Goal: Task Accomplishment & Management: Complete application form

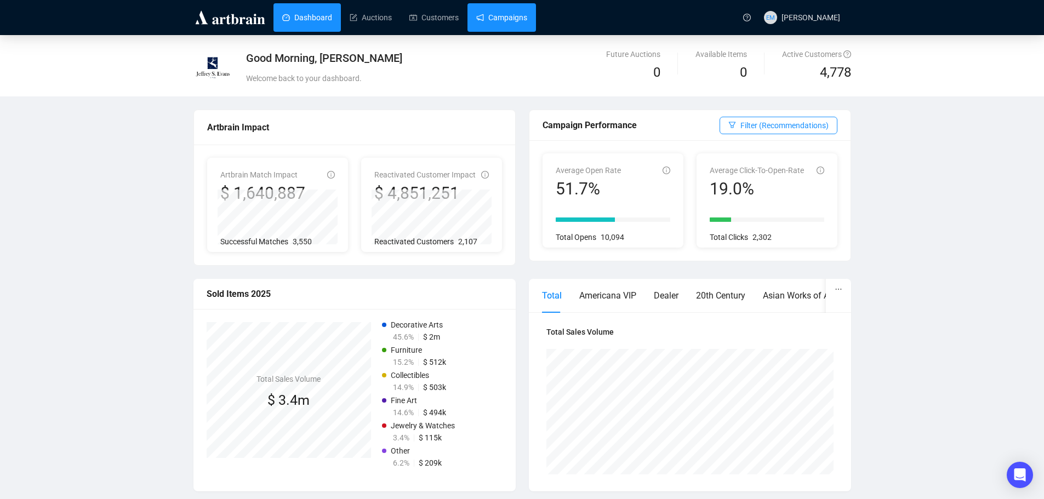
click at [521, 18] on link "Campaigns" at bounding box center [501, 17] width 51 height 29
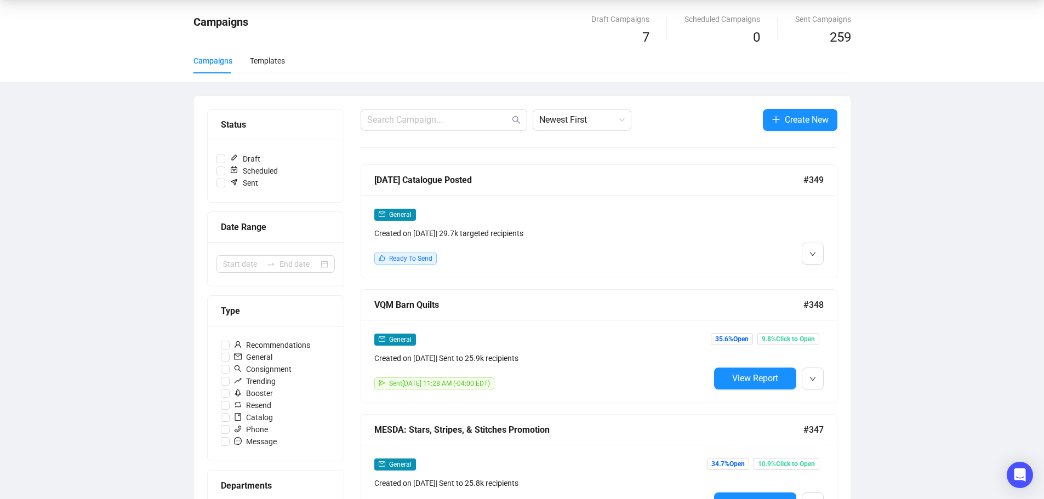
scroll to position [55, 0]
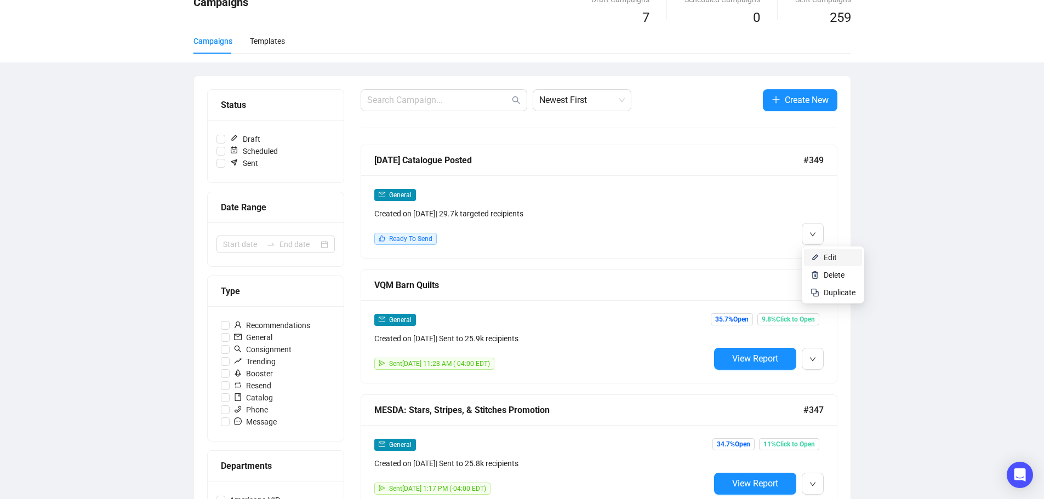
click at [823, 255] on li "Edit" at bounding box center [833, 258] width 58 height 18
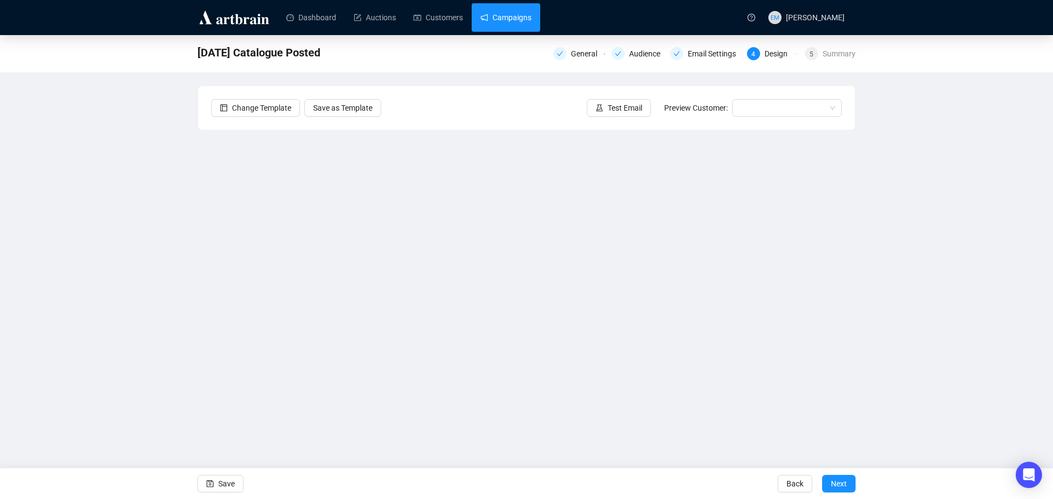
drag, startPoint x: 496, startPoint y: 21, endPoint x: 516, endPoint y: 23, distance: 20.4
click at [496, 21] on link "Campaigns" at bounding box center [505, 17] width 51 height 29
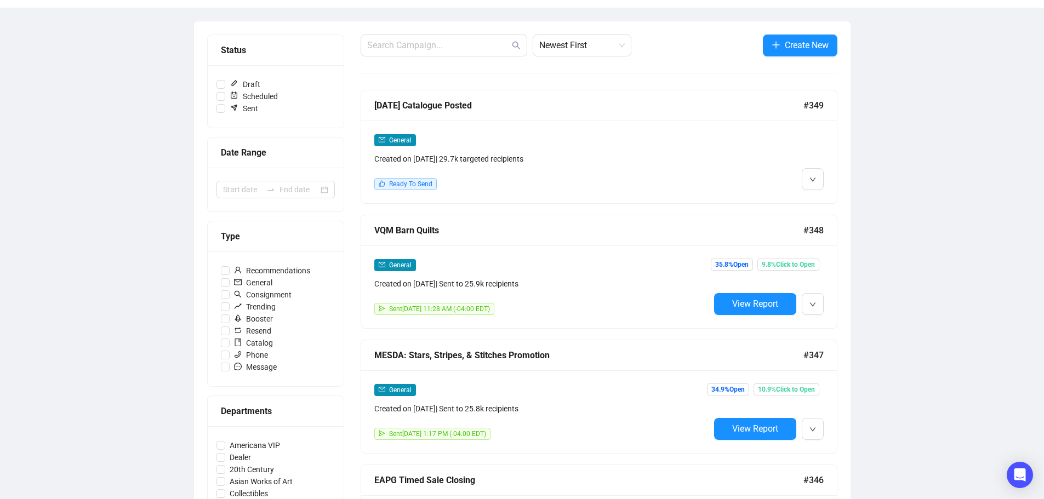
scroll to position [164, 0]
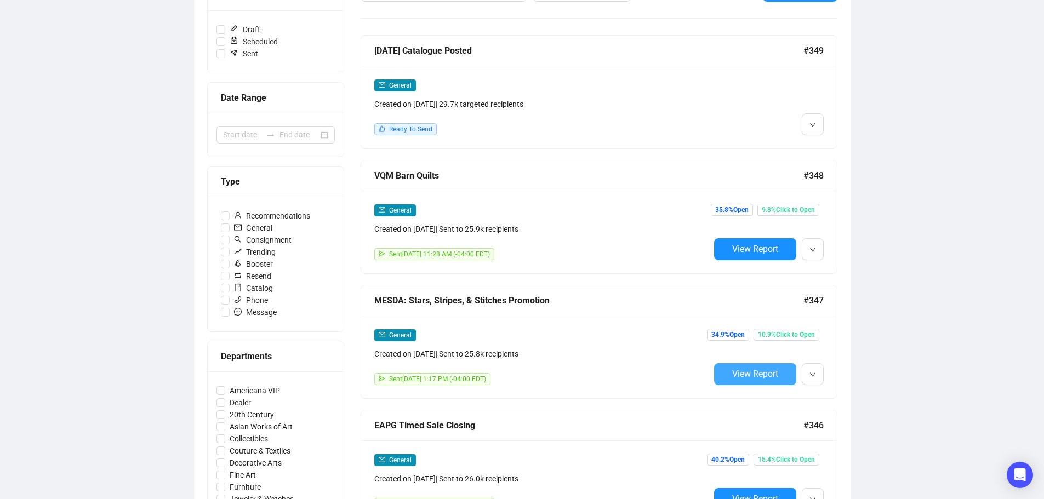
click at [749, 369] on span "View Report" at bounding box center [755, 374] width 46 height 10
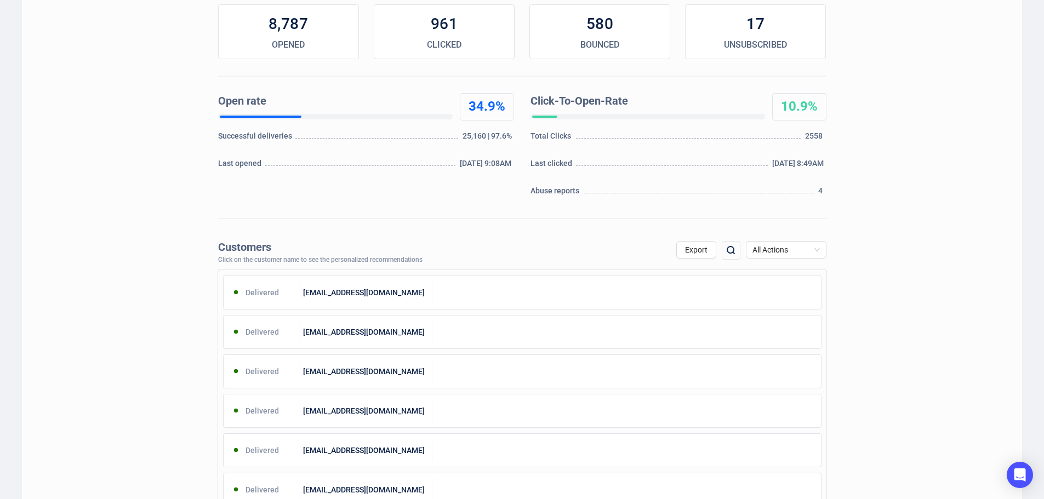
scroll to position [55, 0]
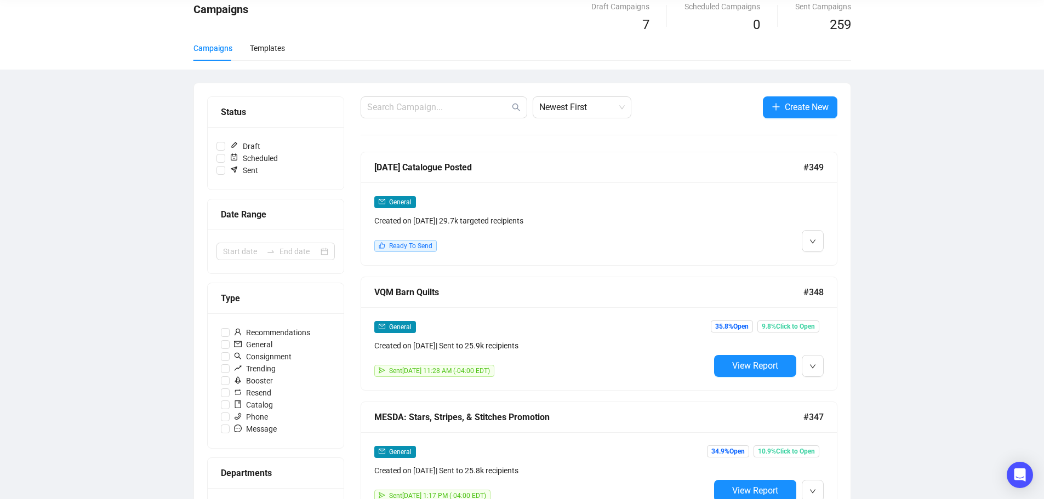
scroll to position [164, 0]
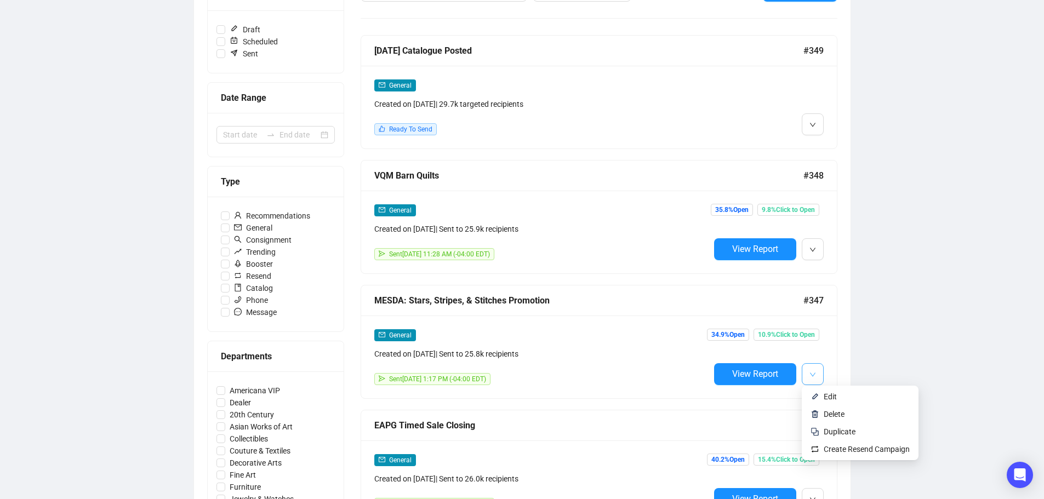
click at [814, 372] on icon "down" at bounding box center [813, 375] width 7 height 7
click at [837, 450] on span "Create Resend Campaign" at bounding box center [867, 449] width 86 height 9
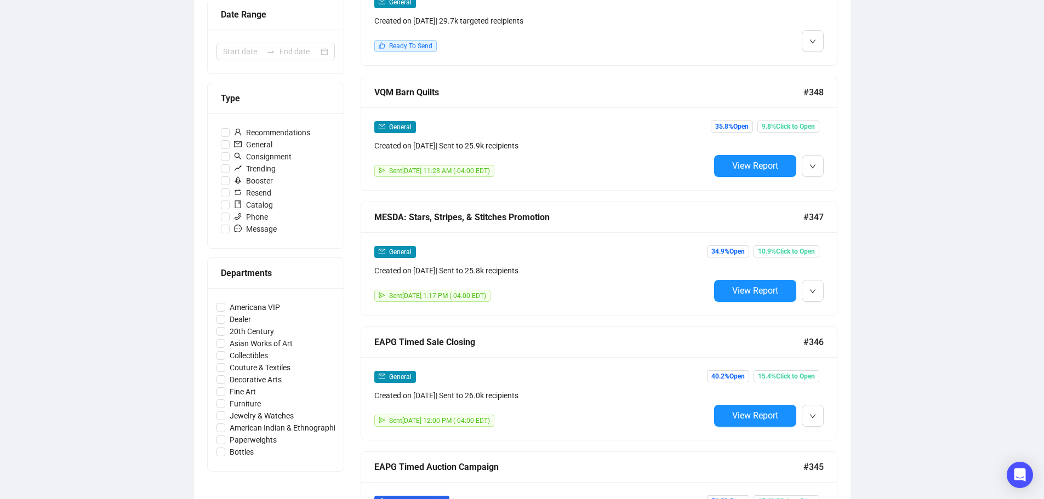
scroll to position [274, 0]
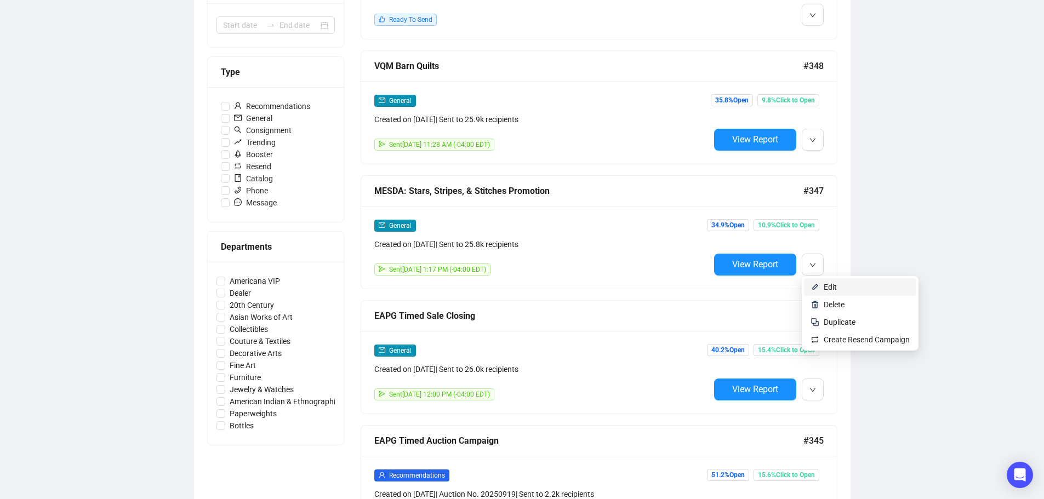
click at [823, 285] on li "Edit" at bounding box center [860, 287] width 112 height 18
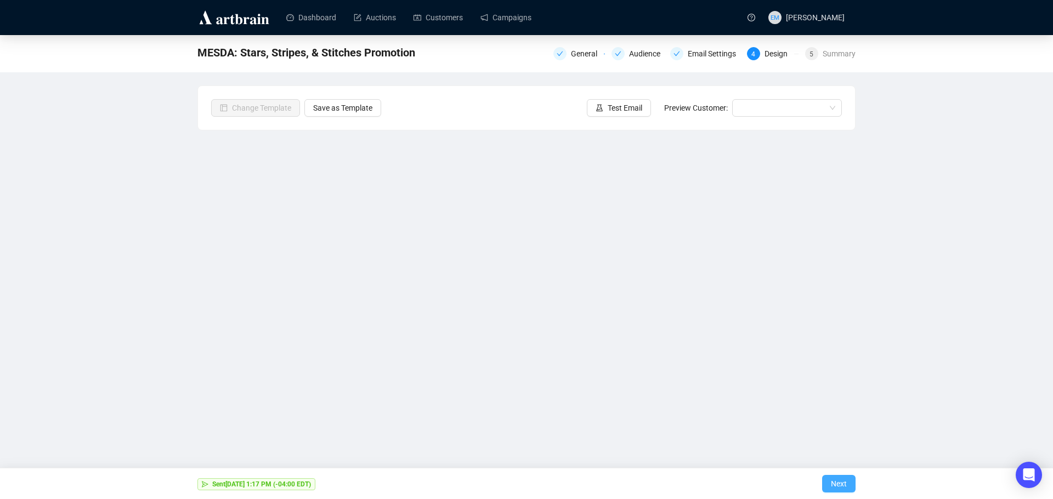
click at [837, 482] on span "Next" at bounding box center [839, 484] width 16 height 31
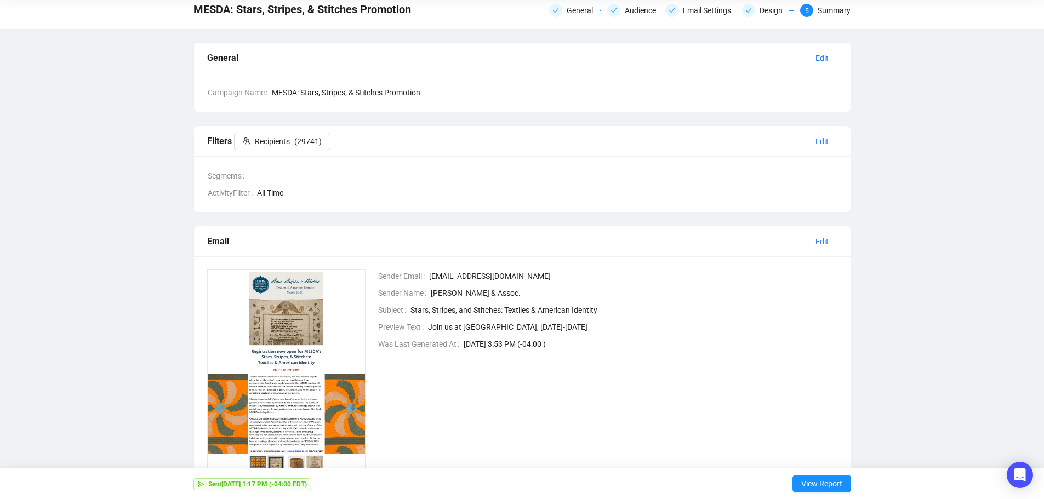
scroll to position [103, 0]
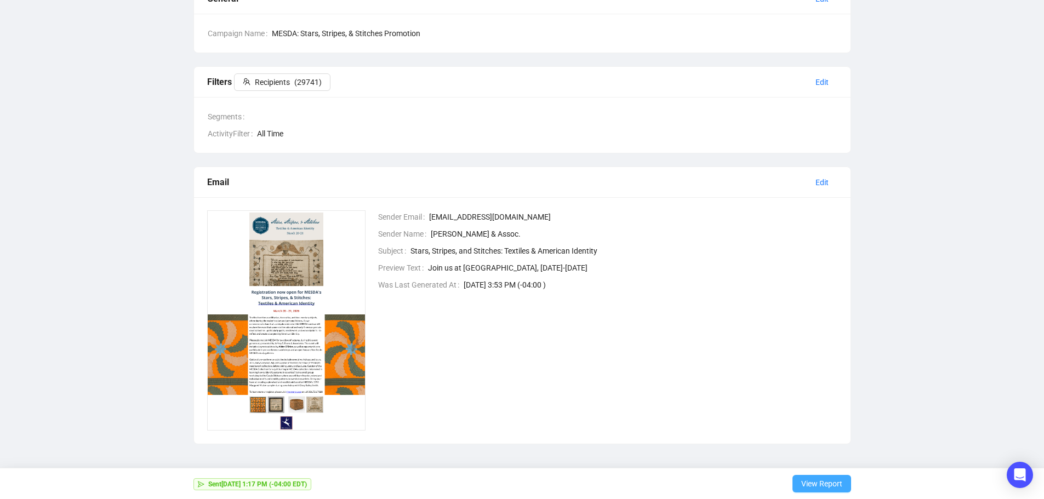
click at [819, 479] on span "View Report" at bounding box center [821, 484] width 41 height 31
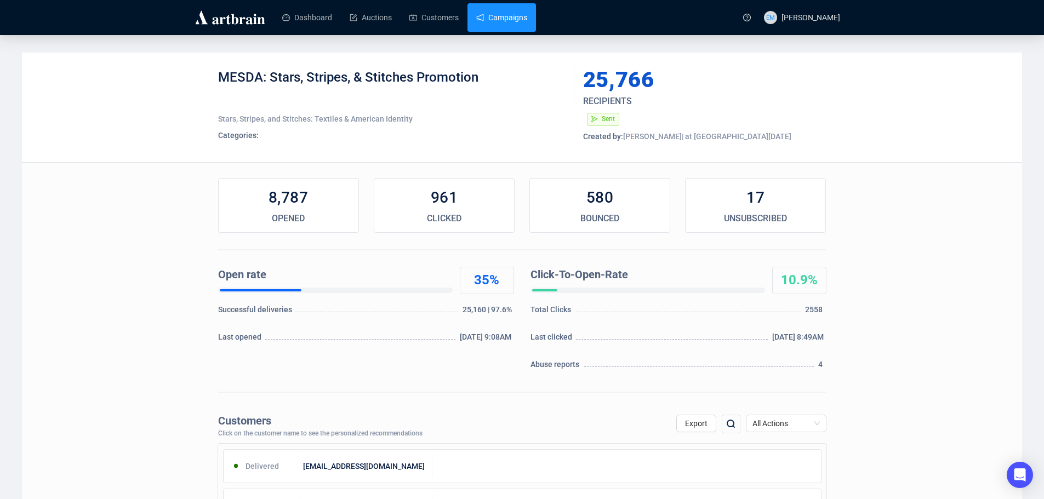
click at [523, 18] on link "Campaigns" at bounding box center [501, 17] width 51 height 29
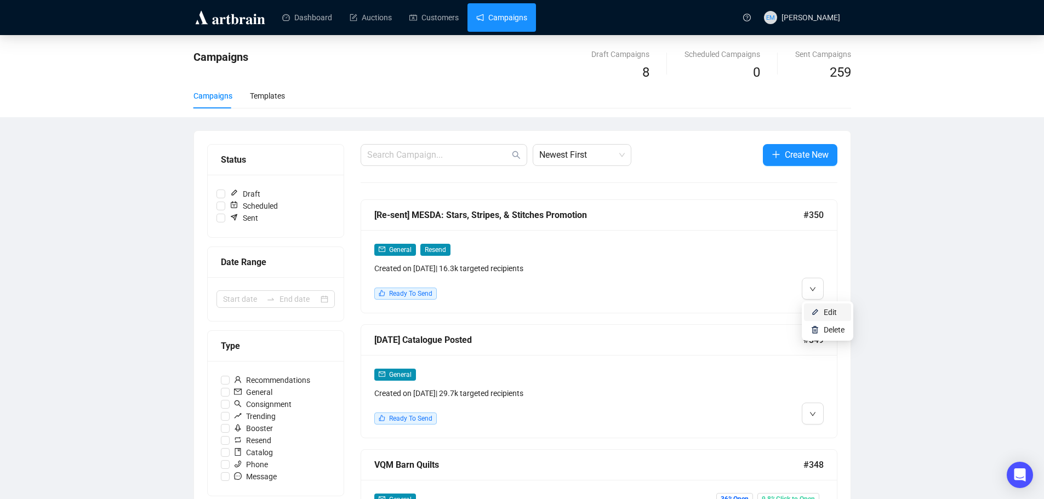
click at [823, 311] on li "Edit" at bounding box center [827, 313] width 47 height 18
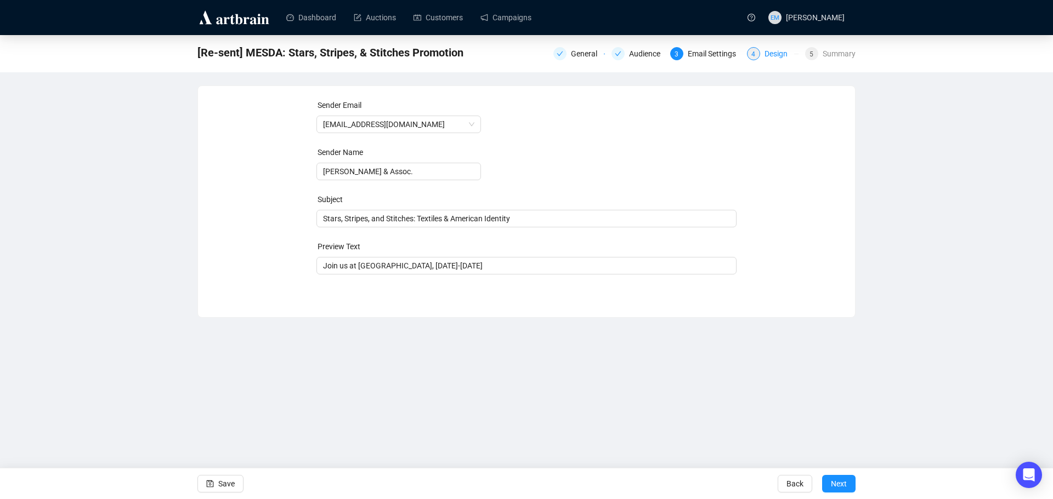
click at [789, 55] on div "Design" at bounding box center [779, 53] width 30 height 13
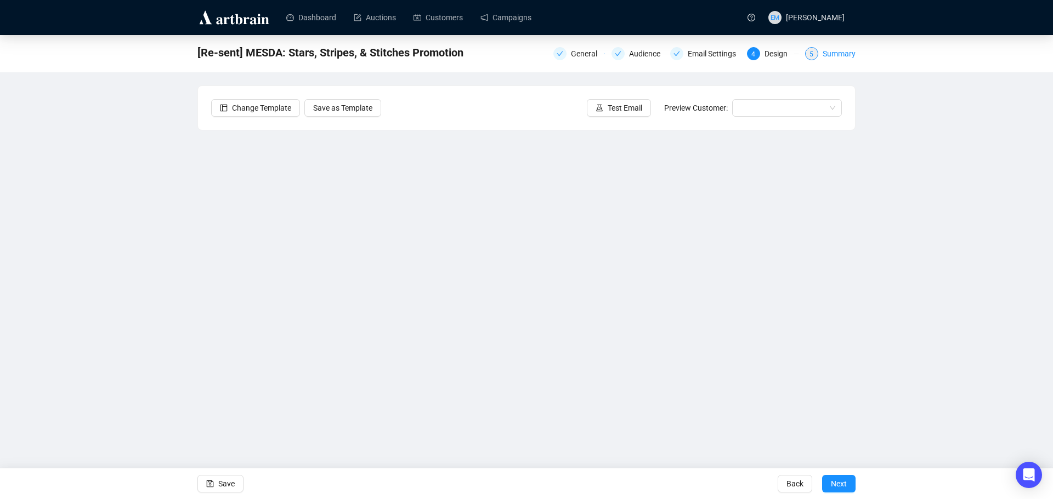
click at [835, 53] on div "Summary" at bounding box center [838, 53] width 33 height 13
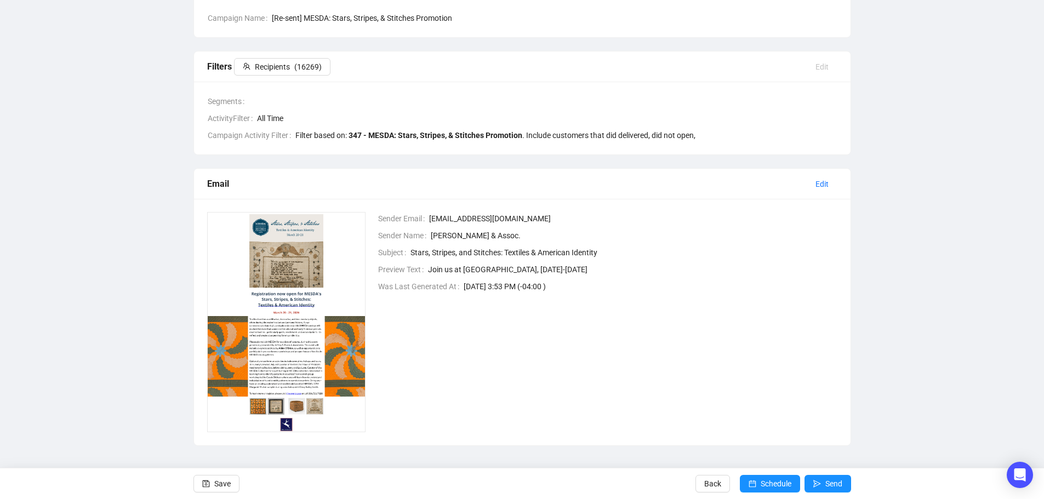
scroll to position [120, 0]
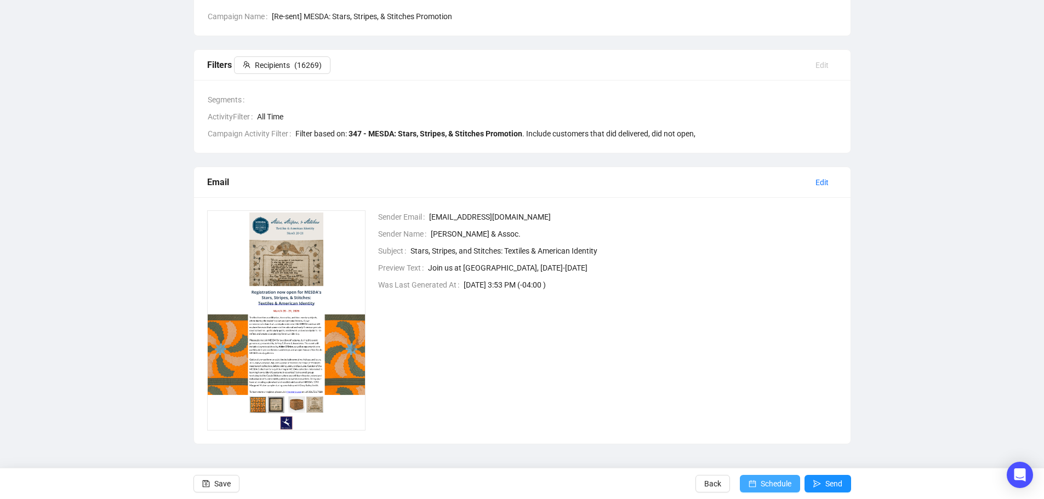
click at [780, 484] on span "Schedule" at bounding box center [776, 484] width 31 height 31
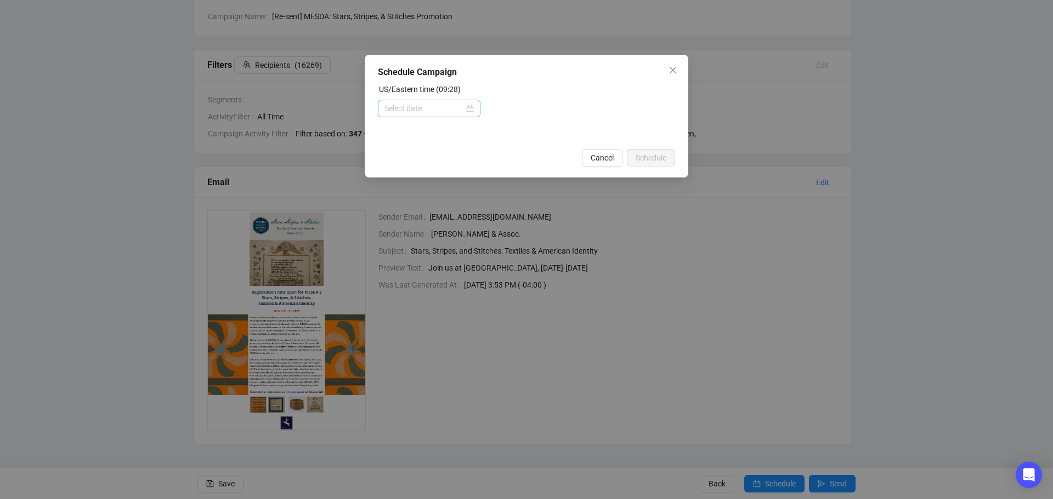
click at [469, 111] on div at bounding box center [428, 109] width 89 height 12
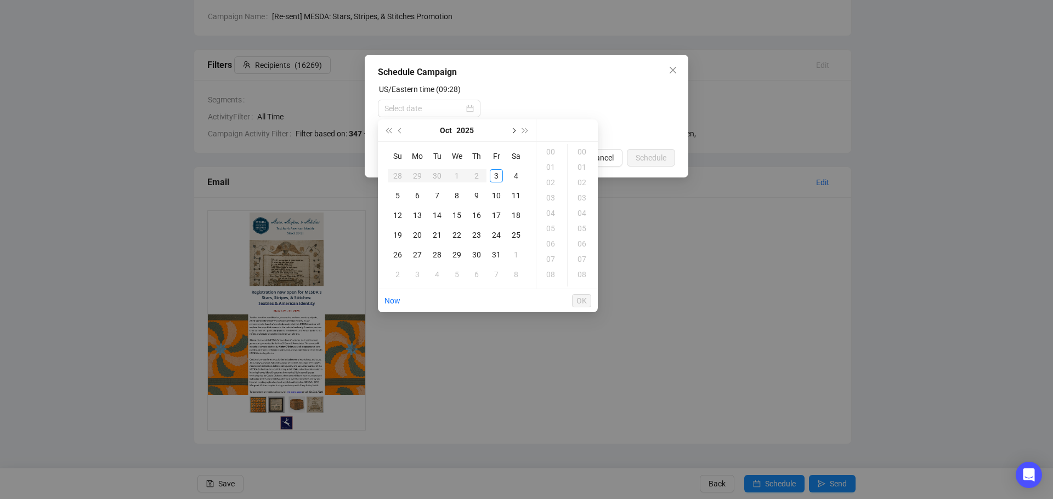
click at [513, 130] on span "Next month (PageDown)" at bounding box center [512, 130] width 5 height 5
click at [400, 130] on span "Previous month (PageUp)" at bounding box center [400, 130] width 5 height 5
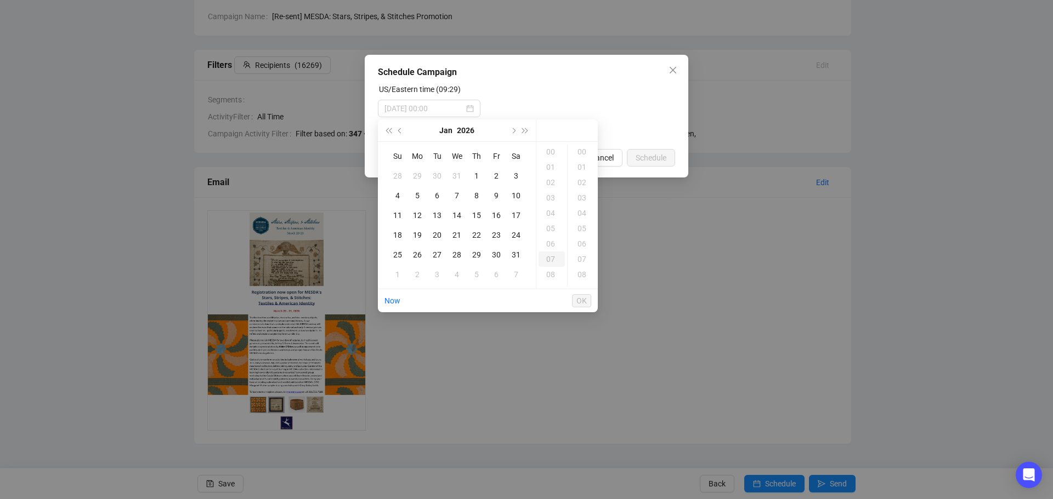
type input "[DATE] 00:00"
type input "[DATE] 07:00"
type input "[DATE] 00:00"
type input "[DATE] 02:00"
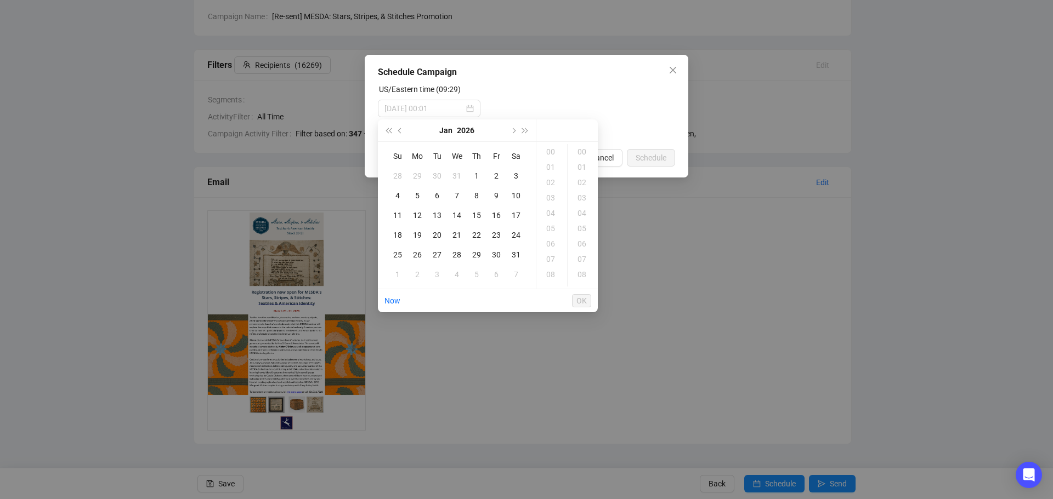
type input "[DATE] 00:00"
click at [612, 110] on div at bounding box center [526, 109] width 297 height 18
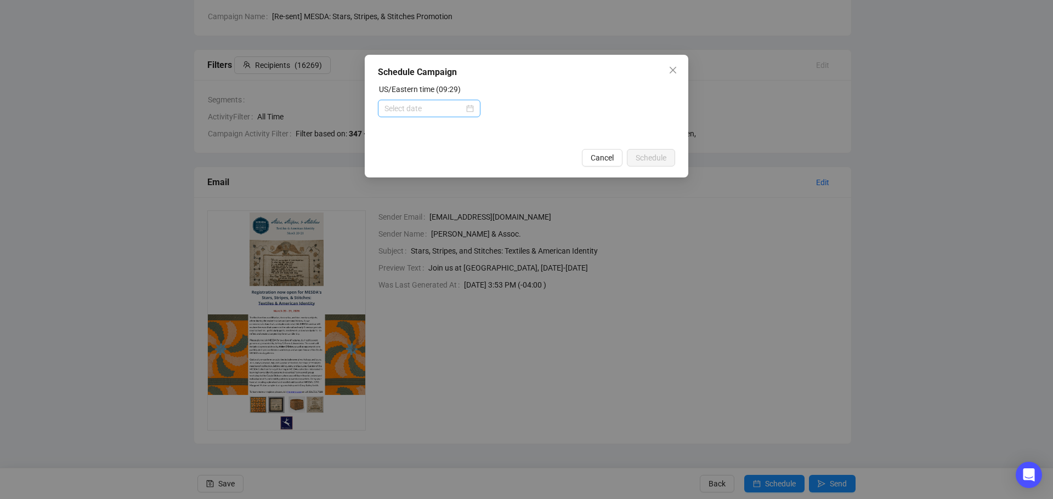
click at [474, 111] on div at bounding box center [428, 109] width 89 height 12
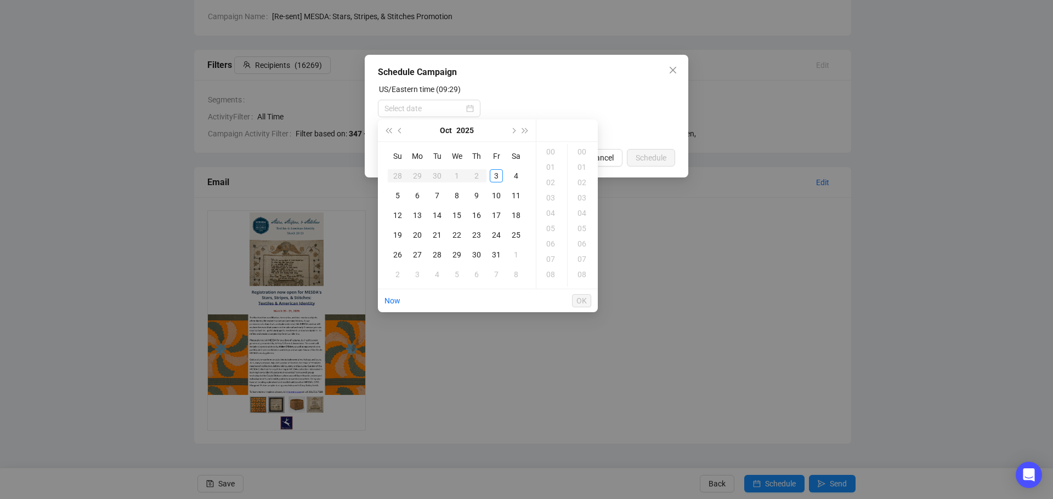
click at [576, 99] on div "US/Eastern time (09:29)" at bounding box center [526, 91] width 297 height 16
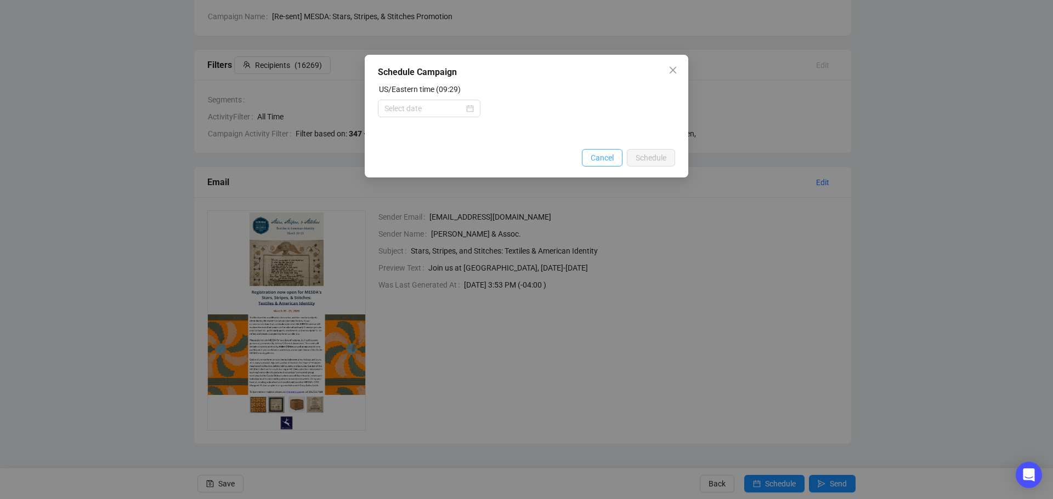
click at [601, 163] on span "Cancel" at bounding box center [601, 158] width 23 height 12
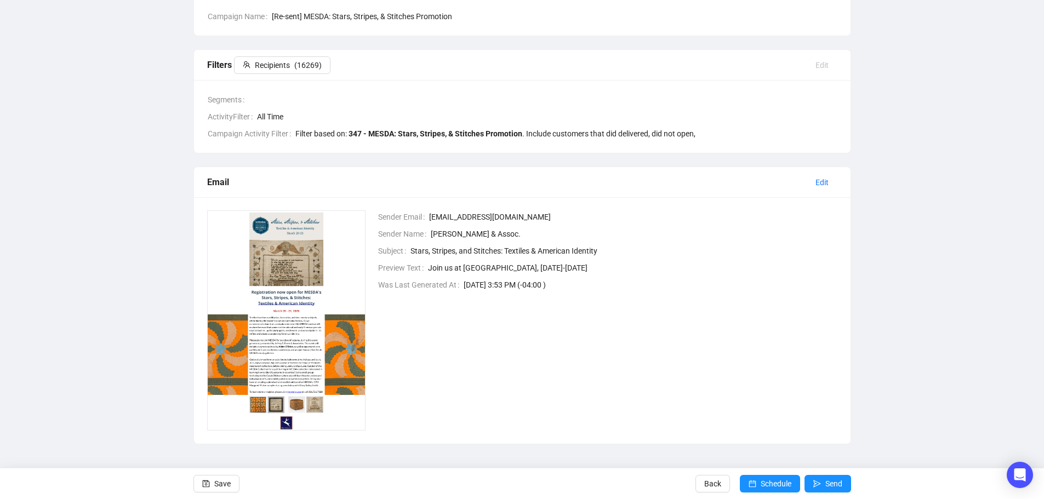
scroll to position [0, 0]
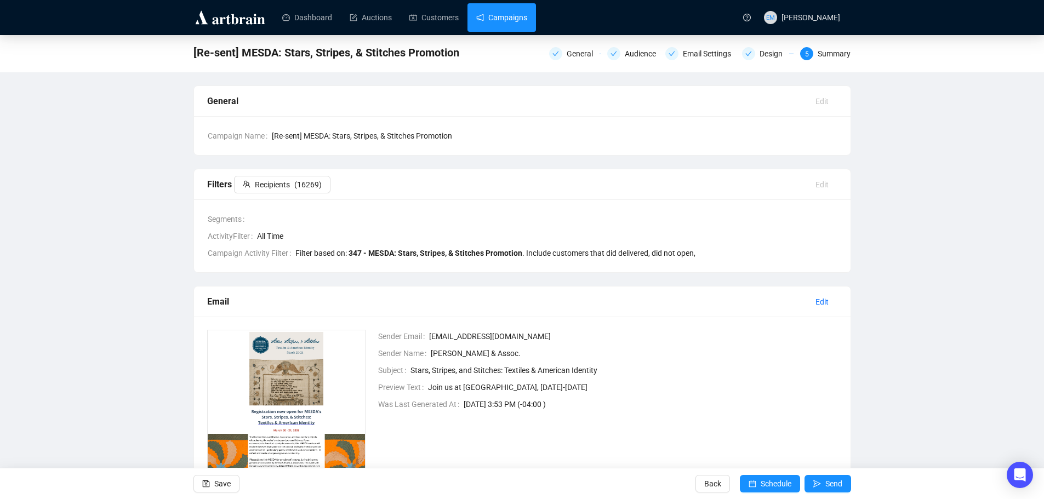
click at [476, 16] on link "Campaigns" at bounding box center [501, 17] width 51 height 29
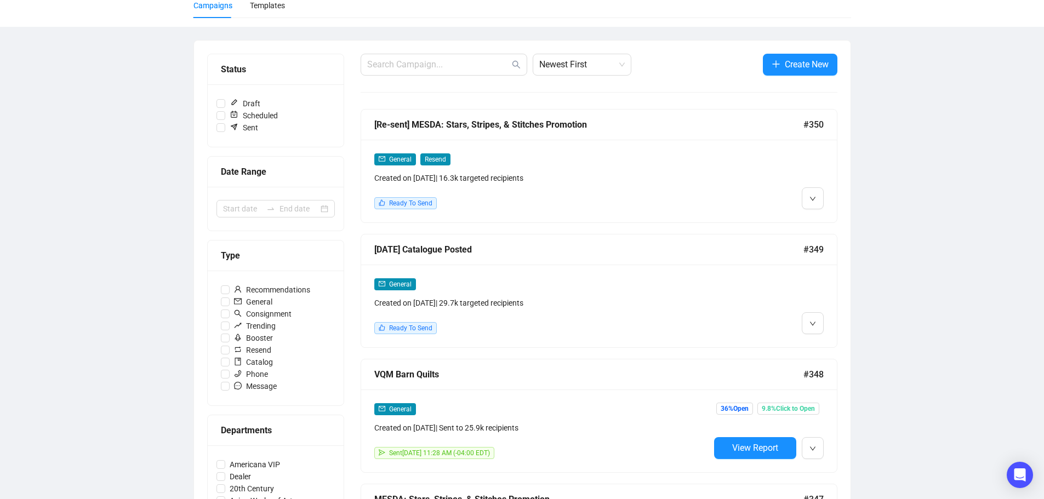
scroll to position [110, 0]
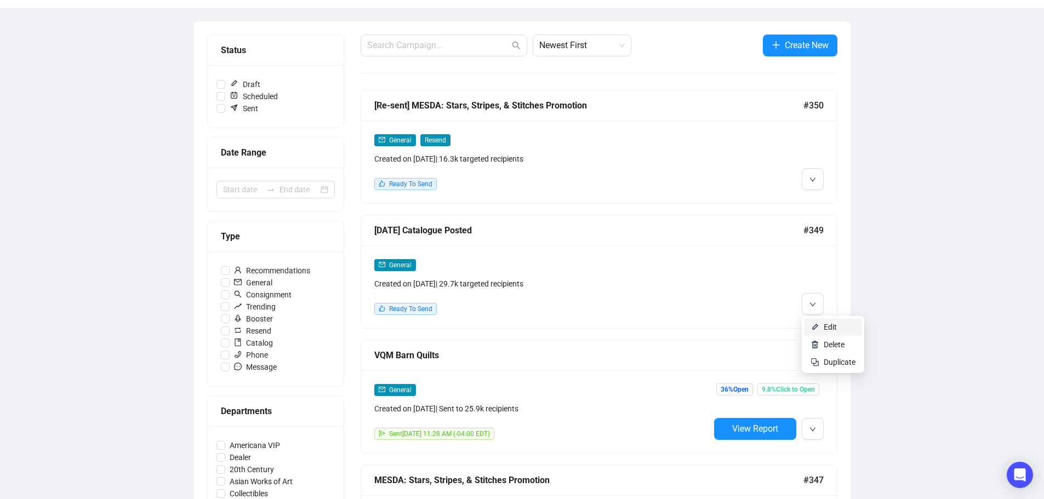
click at [827, 325] on span "Edit" at bounding box center [830, 327] width 13 height 9
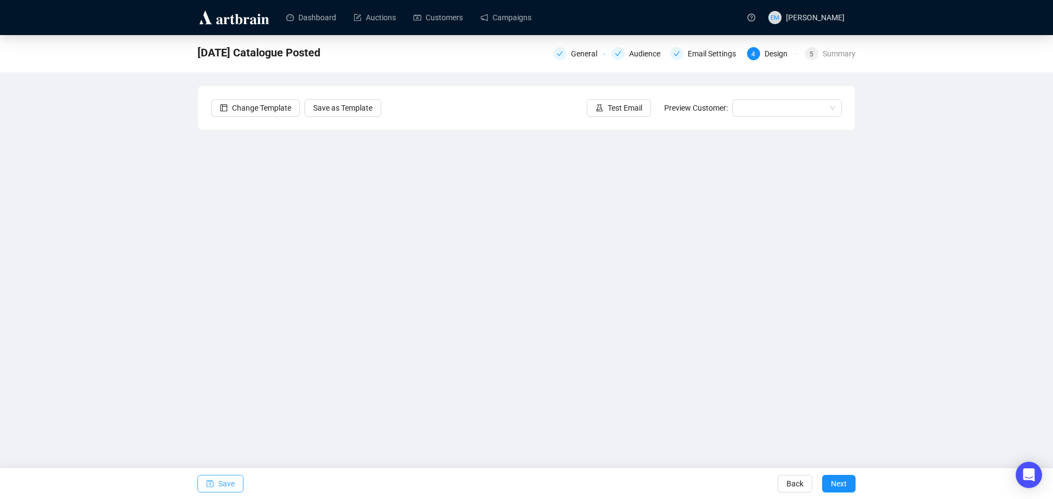
click at [212, 488] on span "button" at bounding box center [210, 484] width 8 height 31
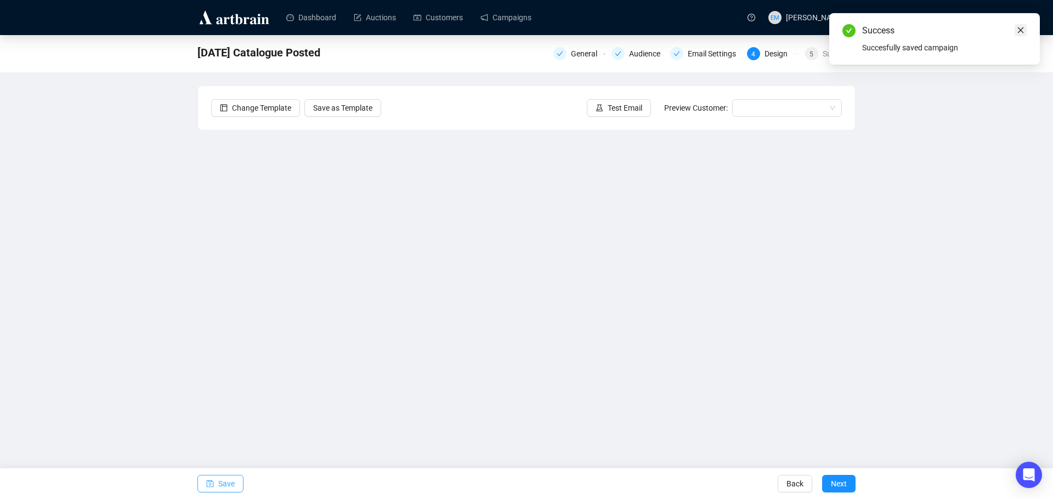
click at [1021, 32] on icon "close" at bounding box center [1020, 30] width 8 height 8
